Goal: Task Accomplishment & Management: Manage account settings

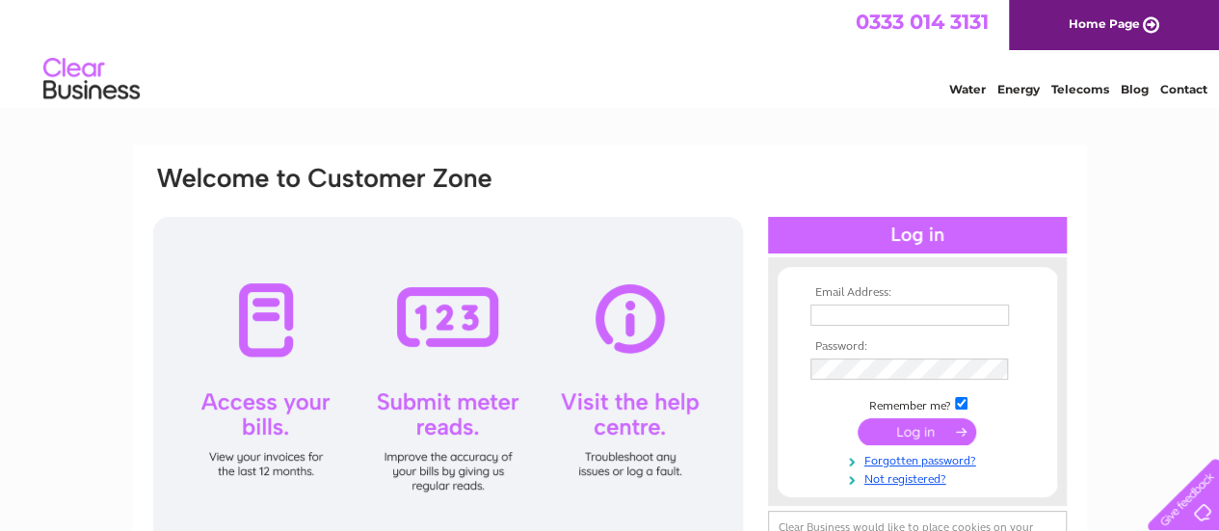
type input "info@lochinverguesthouse.co.uk"
click at [927, 429] on input "submit" at bounding box center [916, 431] width 118 height 27
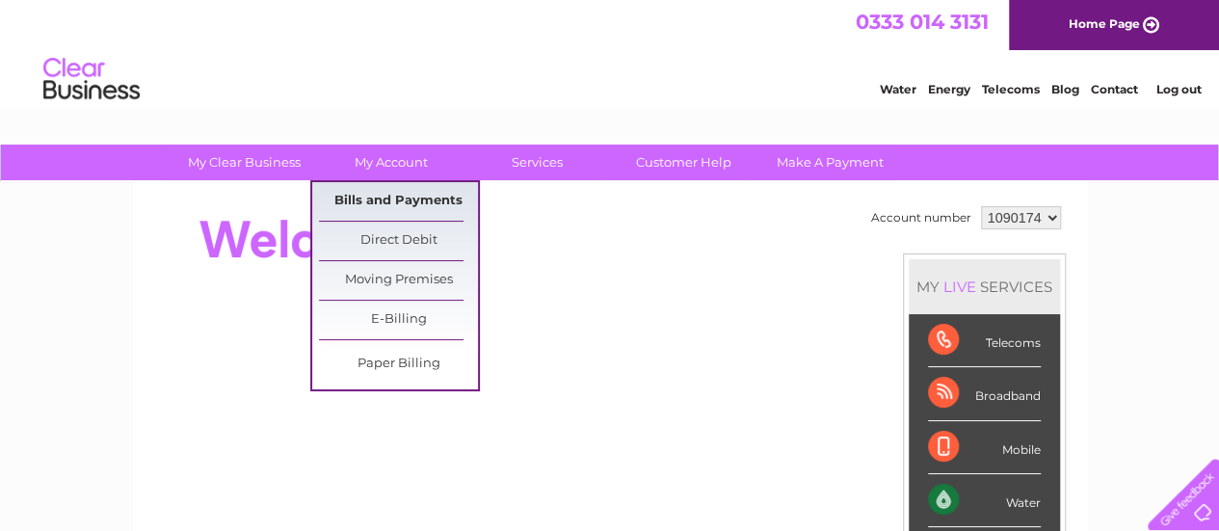
click at [395, 200] on link "Bills and Payments" at bounding box center [398, 201] width 159 height 39
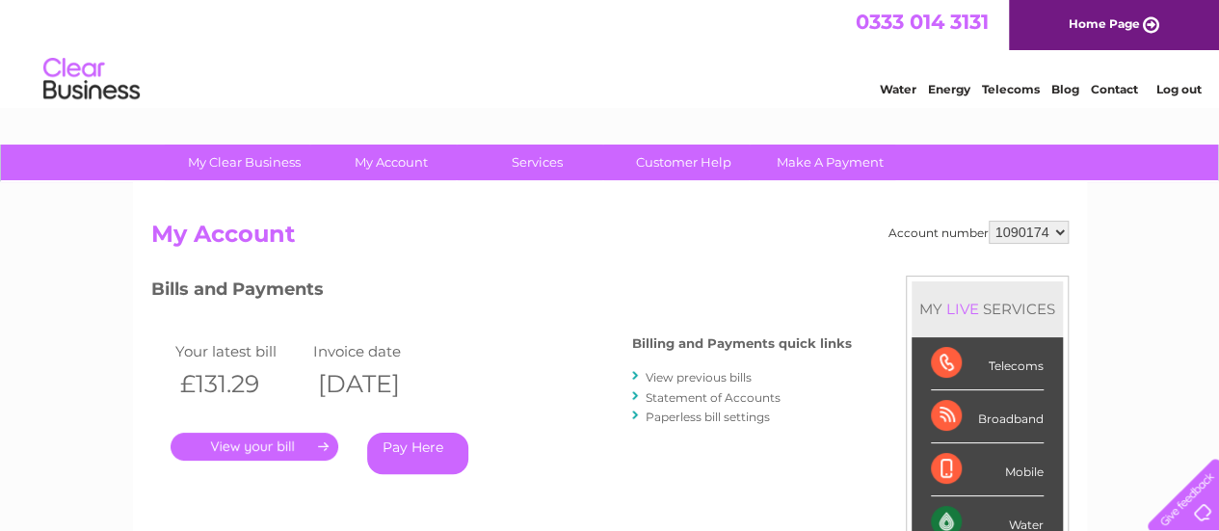
click at [247, 439] on link "." at bounding box center [255, 447] width 168 height 28
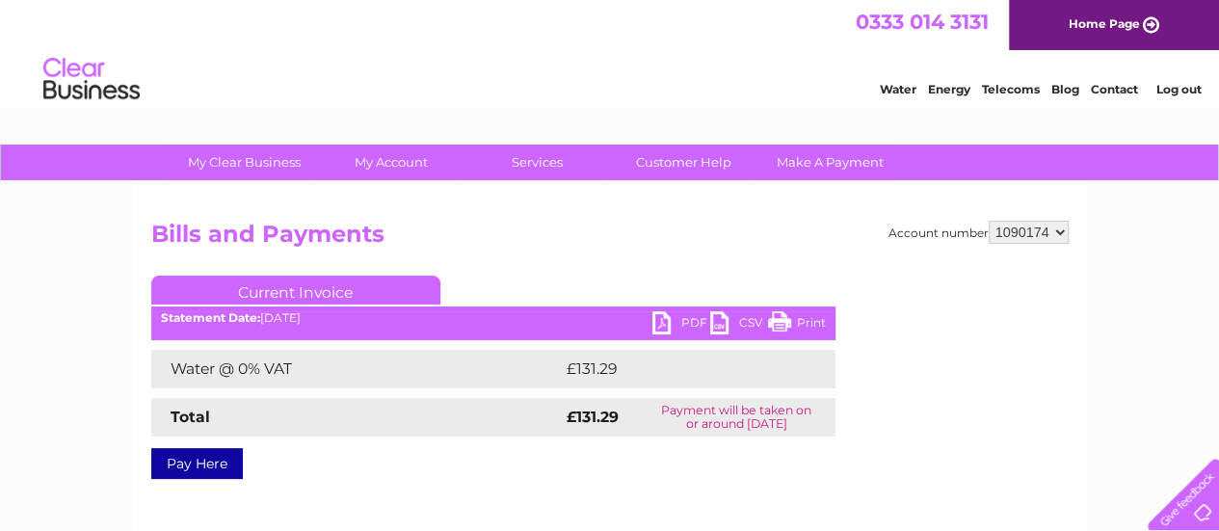
click at [785, 324] on link "Print" at bounding box center [797, 325] width 58 height 28
click at [1188, 92] on link "Log out" at bounding box center [1177, 89] width 45 height 14
